Goal: Information Seeking & Learning: Learn about a topic

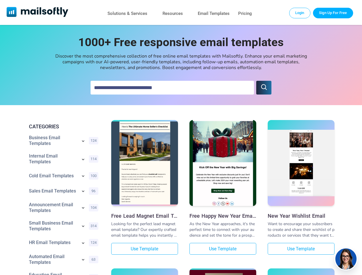
click at [264, 88] on icon "submit" at bounding box center [264, 87] width 7 height 7
click at [83, 142] on icon at bounding box center [83, 141] width 2 height 1
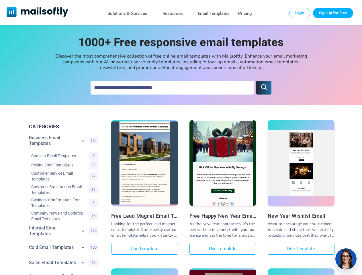
click at [83, 160] on div "Consent Email Templates 9" at bounding box center [65, 155] width 72 height 9
click at [83, 177] on link "Customer Service Email Templates" at bounding box center [58, 176] width 55 height 11
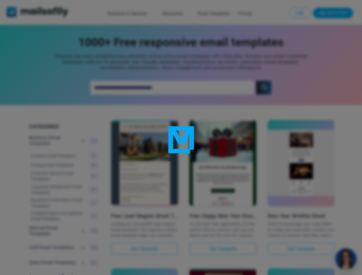
click at [83, 192] on div at bounding box center [181, 137] width 362 height 275
click at [83, 209] on div at bounding box center [181, 137] width 362 height 275
click at [83, 227] on div at bounding box center [181, 137] width 362 height 275
click at [83, 244] on div at bounding box center [181, 137] width 362 height 275
click at [83, 260] on div at bounding box center [181, 137] width 362 height 275
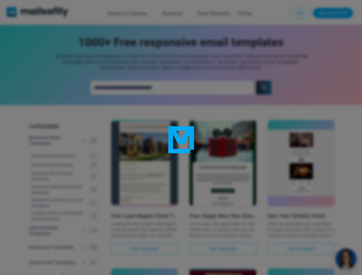
click at [346, 259] on div at bounding box center [181, 137] width 362 height 275
